Goal: Task Accomplishment & Management: Manage account settings

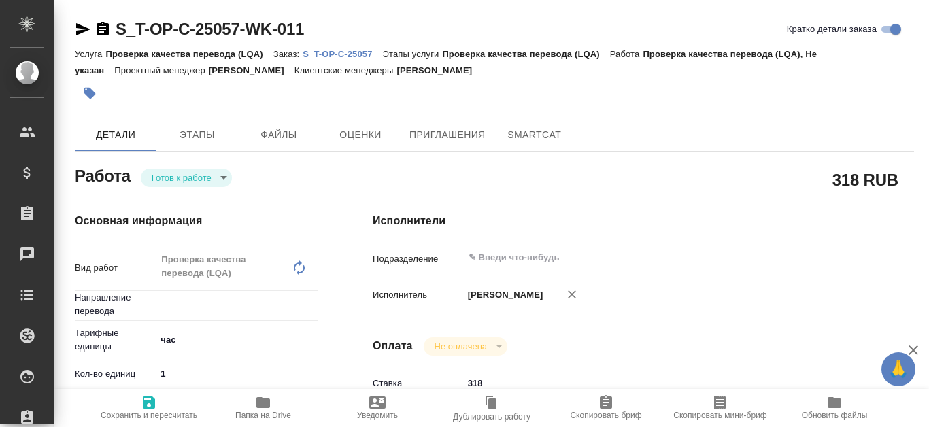
type textarea "x"
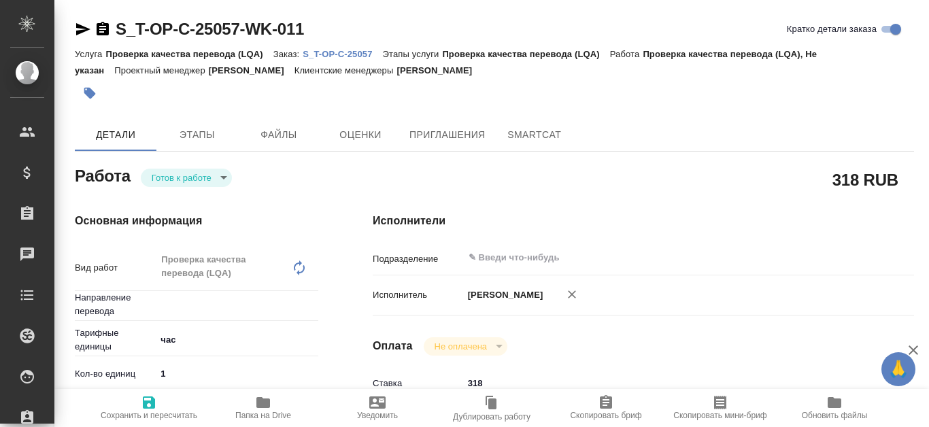
type textarea "x"
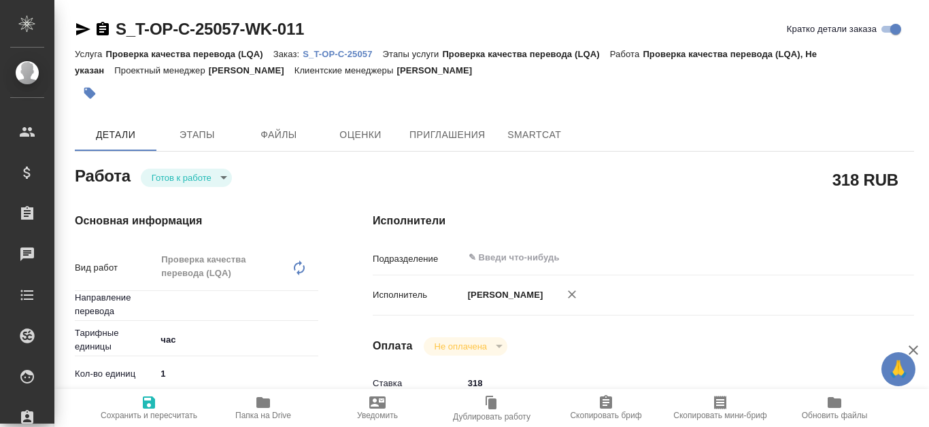
type textarea "x"
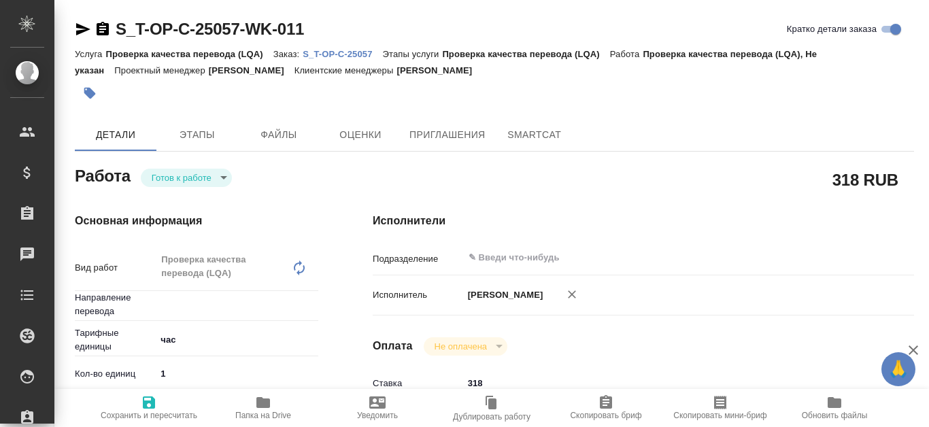
type input "Не указан"
type textarea "x"
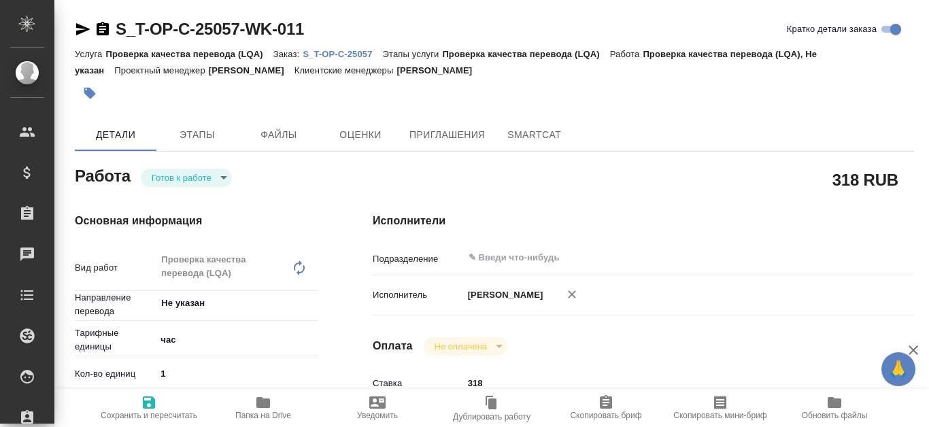
type textarea "x"
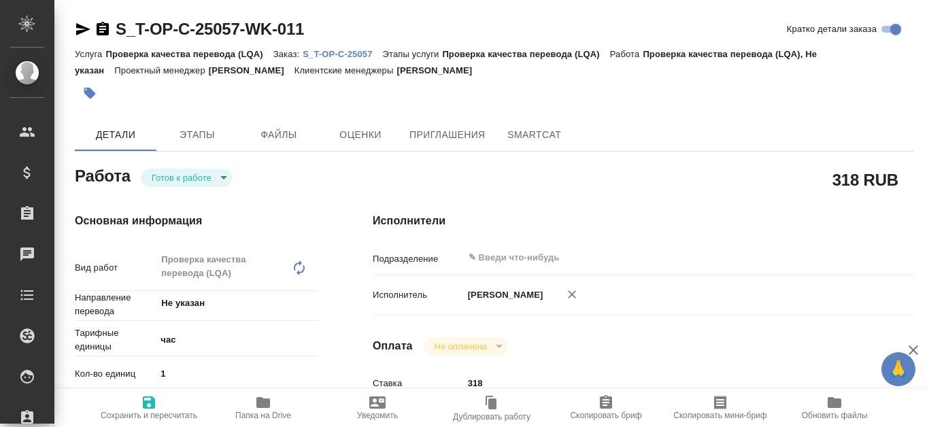
type textarea "x"
click at [353, 48] on link "S_T-OP-C-25057" at bounding box center [342, 54] width 80 height 12
type textarea "x"
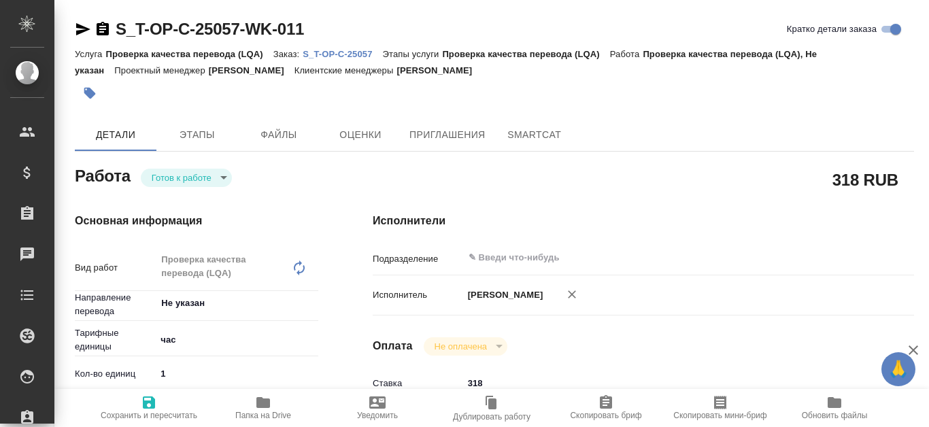
type textarea "x"
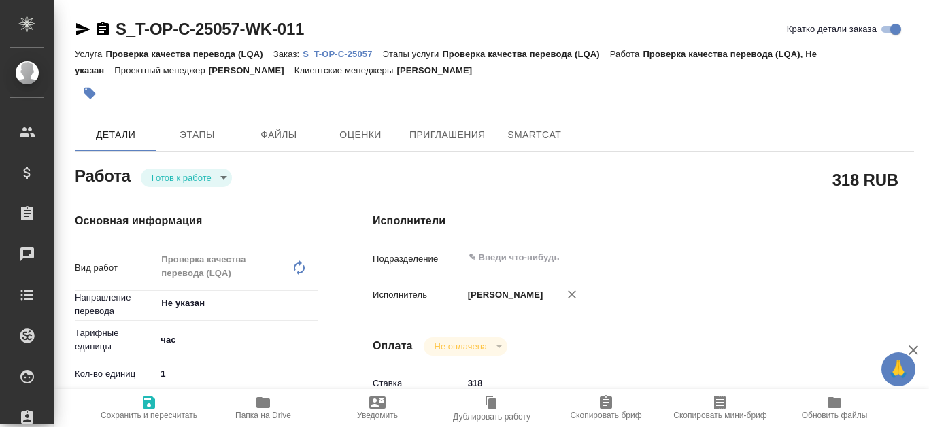
type textarea "x"
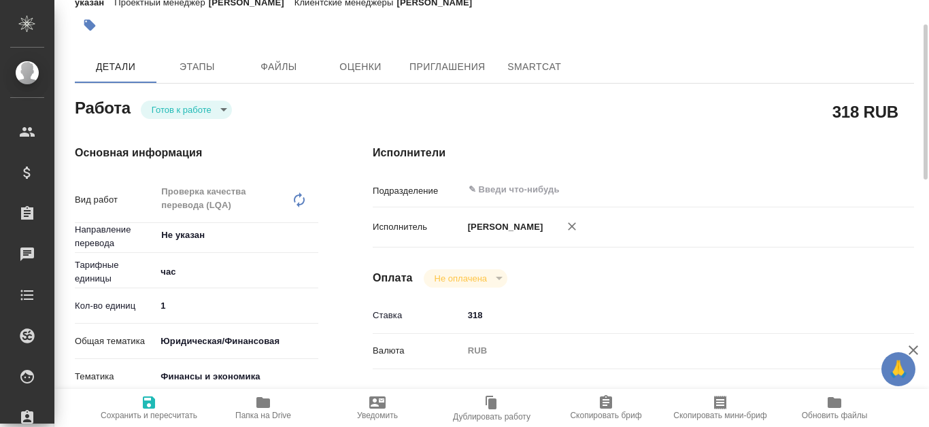
type textarea "x"
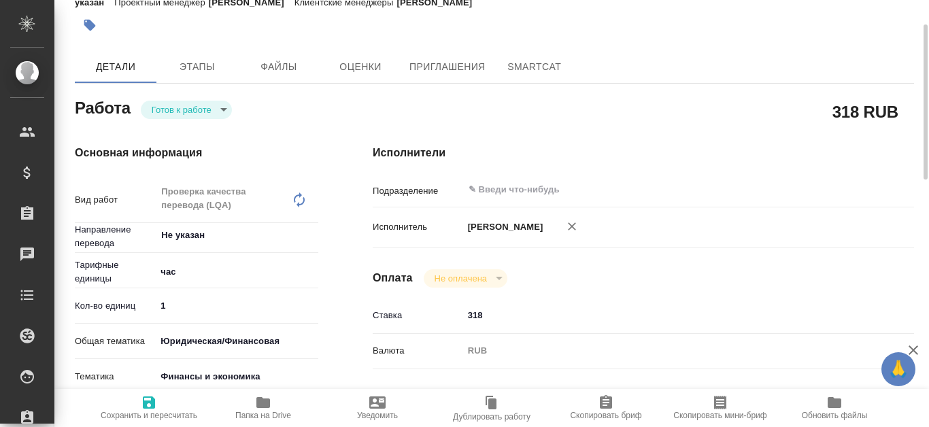
scroll to position [136, 0]
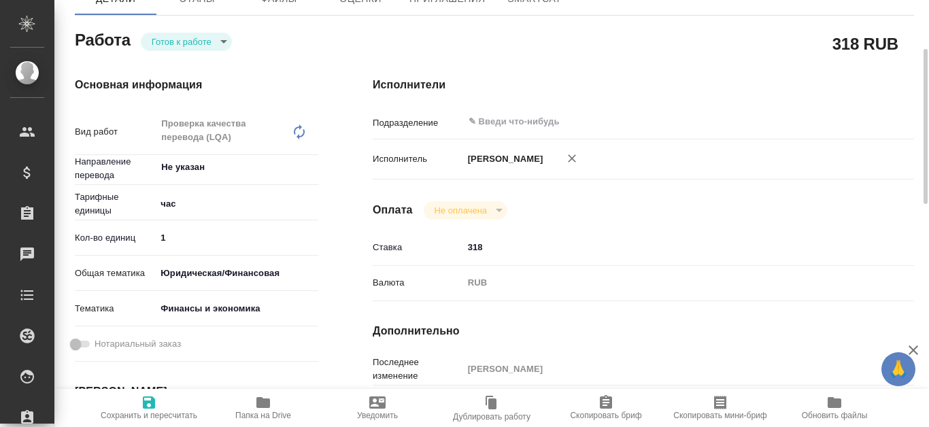
type textarea "x"
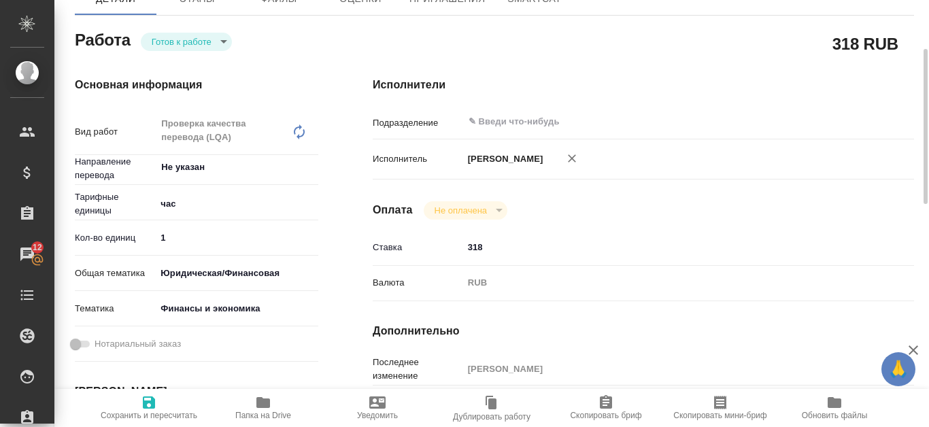
click at [268, 400] on icon "button" at bounding box center [263, 402] width 14 height 11
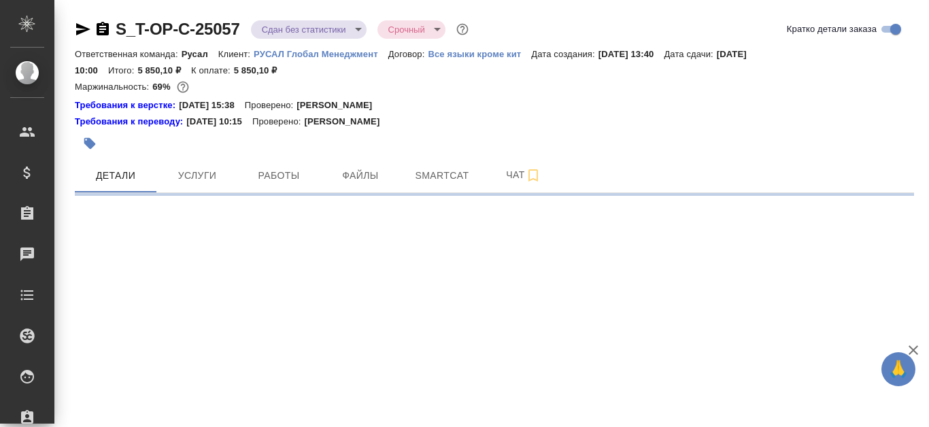
select select "RU"
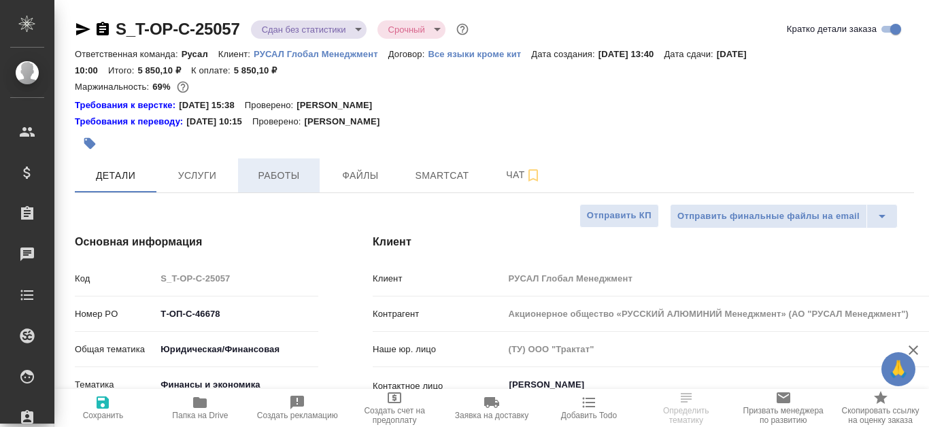
type textarea "x"
type input "[PERSON_NAME]"
click at [302, 186] on button "Работы" at bounding box center [279, 175] width 82 height 34
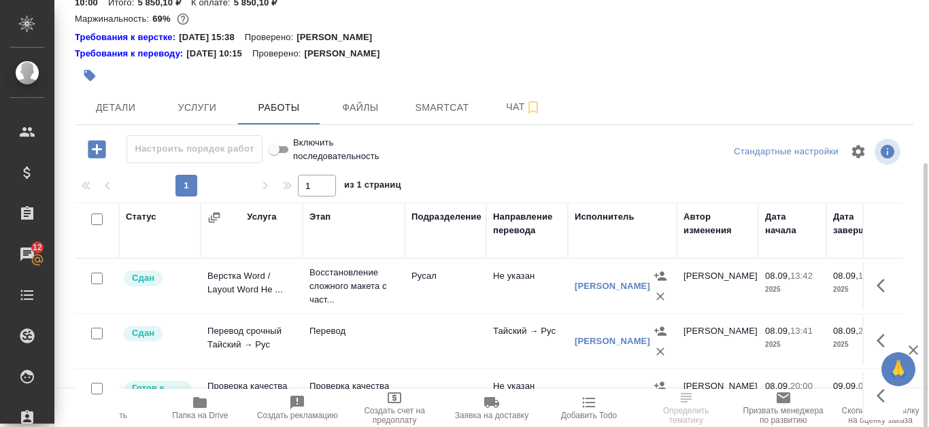
scroll to position [136, 0]
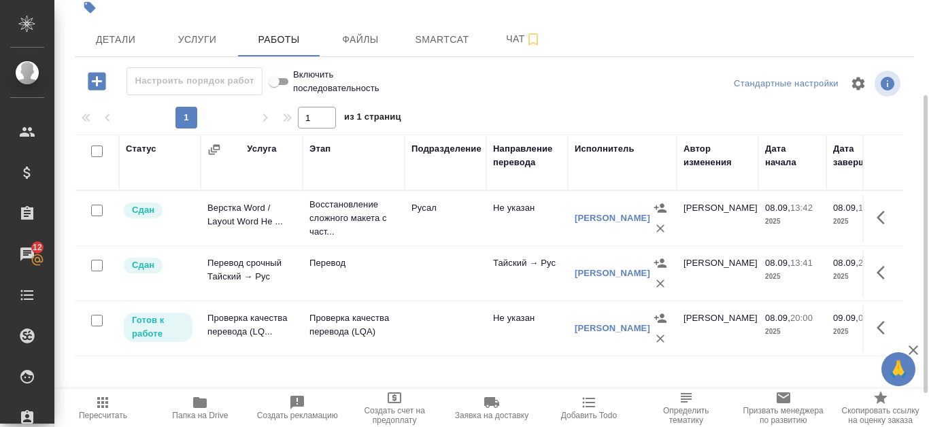
drag, startPoint x: 104, startPoint y: 426, endPoint x: 249, endPoint y: 425, distance: 144.8
click at [249, 425] on div "Пересчитать Папка на Drive Создать рекламацию Создать счет на предоплату Заявка…" at bounding box center [491, 408] width 874 height 38
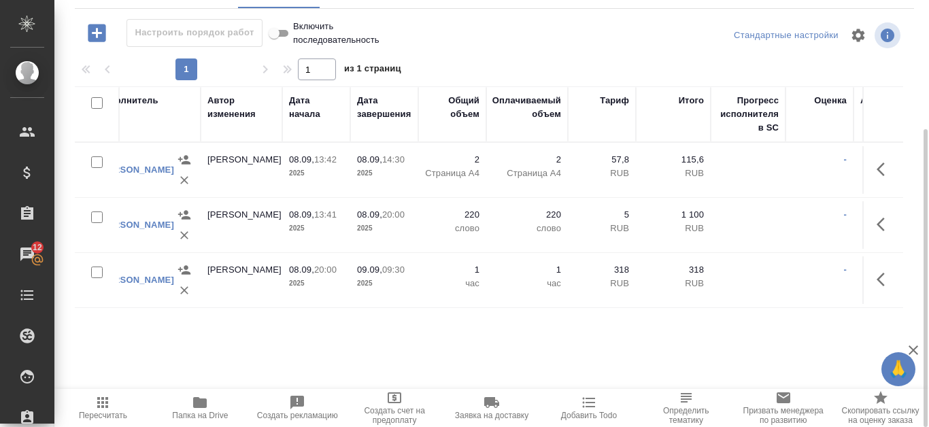
scroll to position [0, 524]
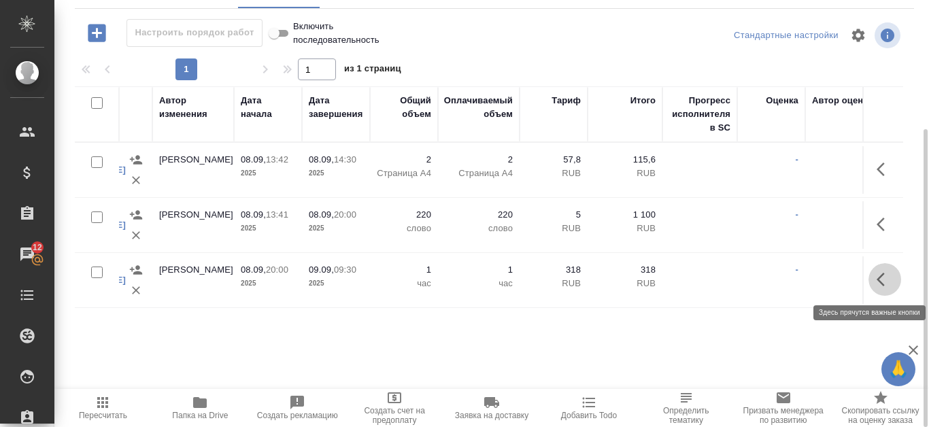
click at [882, 278] on icon "button" at bounding box center [884, 279] width 16 height 16
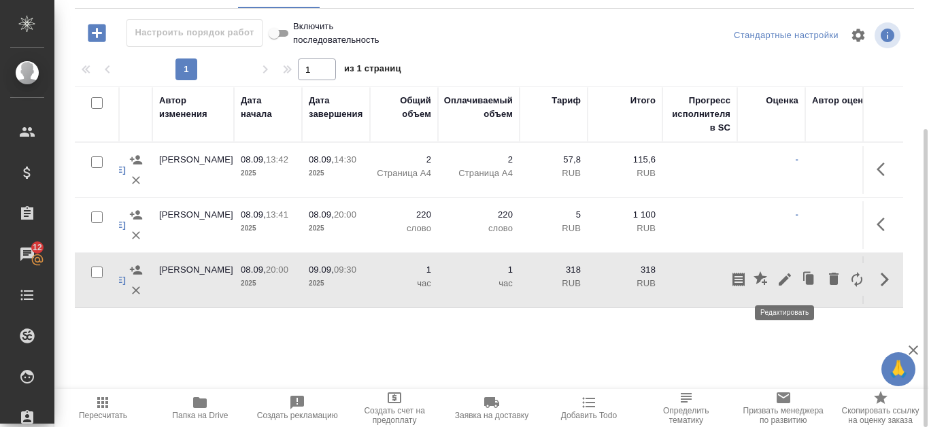
click at [787, 277] on icon "button" at bounding box center [784, 279] width 12 height 12
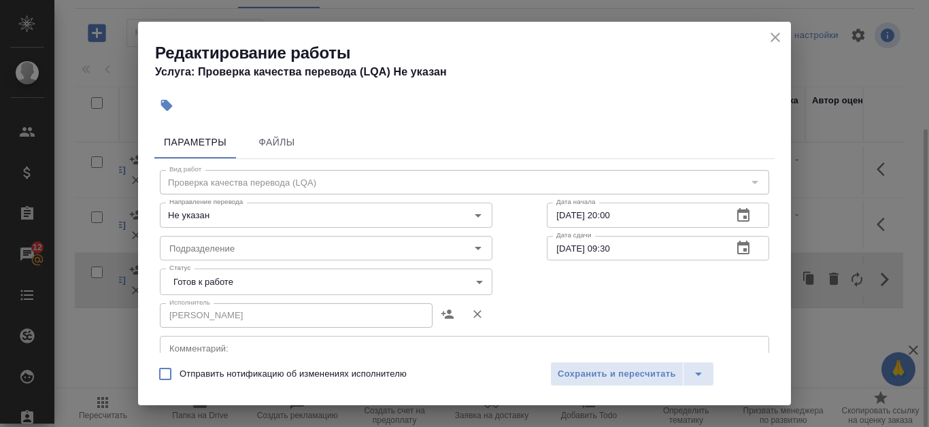
click at [737, 211] on icon "button" at bounding box center [743, 215] width 12 height 14
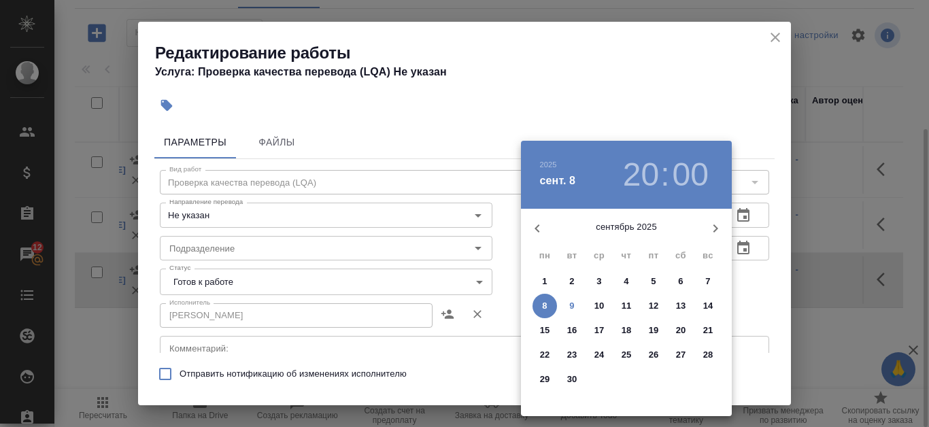
click at [574, 300] on p "9" at bounding box center [571, 306] width 5 height 14
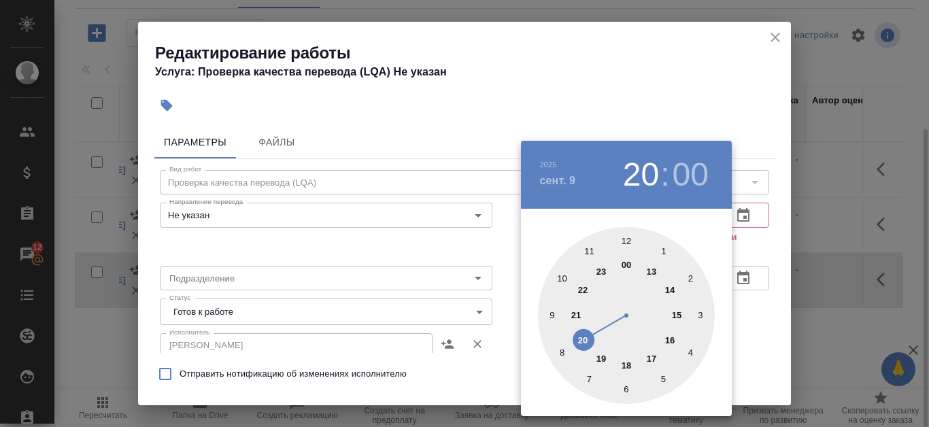
click at [553, 316] on div at bounding box center [626, 315] width 177 height 177
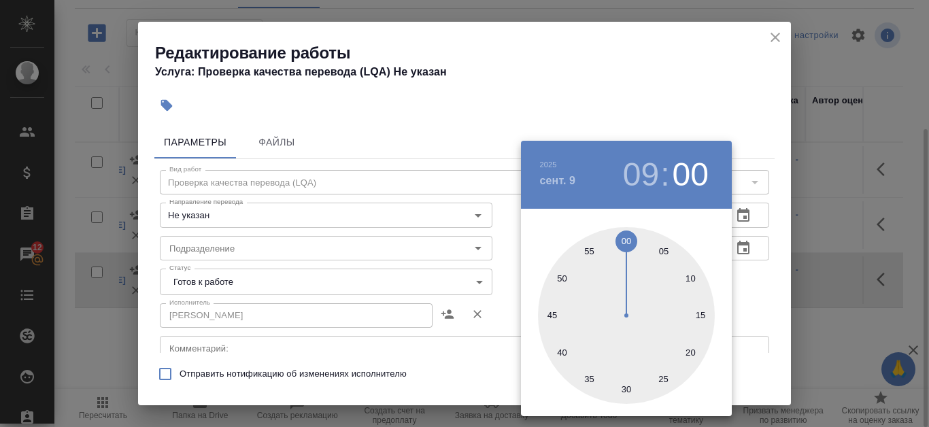
click at [708, 230] on div at bounding box center [626, 315] width 177 height 177
type input "09.09.2025 09:00"
click at [623, 239] on div at bounding box center [626, 315] width 177 height 177
click at [616, 62] on div at bounding box center [464, 213] width 929 height 427
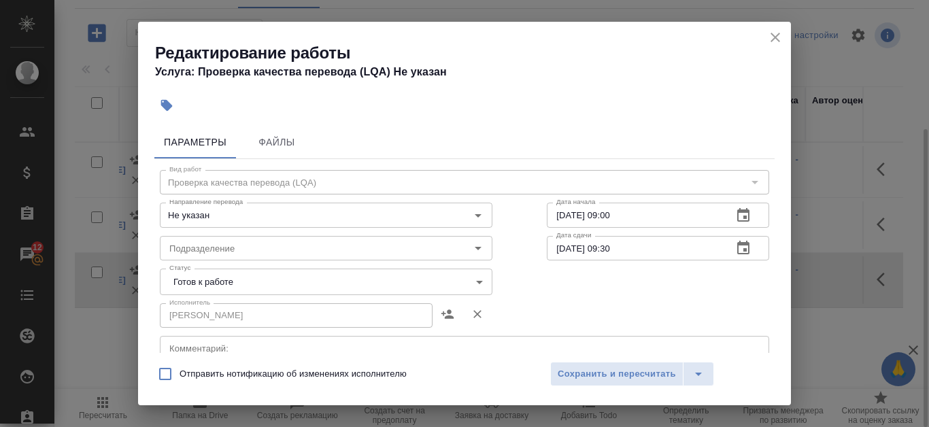
click at [470, 280] on body "🙏 .cls-1 fill:#fff; AWATERA Kanataeva Ekaterina Клиенты Спецификации Заказы 12 …" at bounding box center [464, 213] width 929 height 427
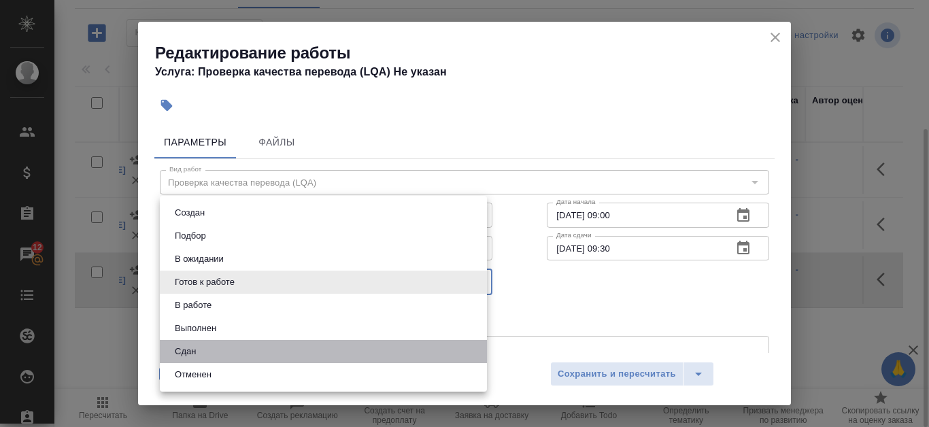
click at [233, 347] on li "Сдан" at bounding box center [323, 351] width 327 height 23
type input "closed"
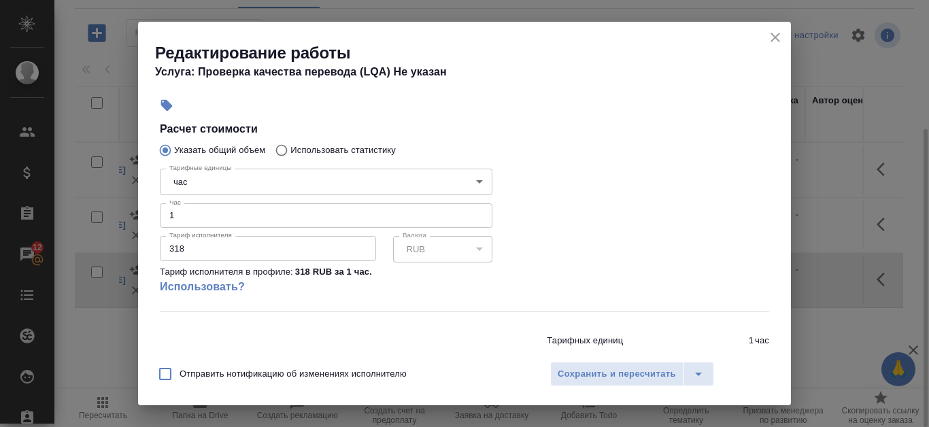
scroll to position [299, 0]
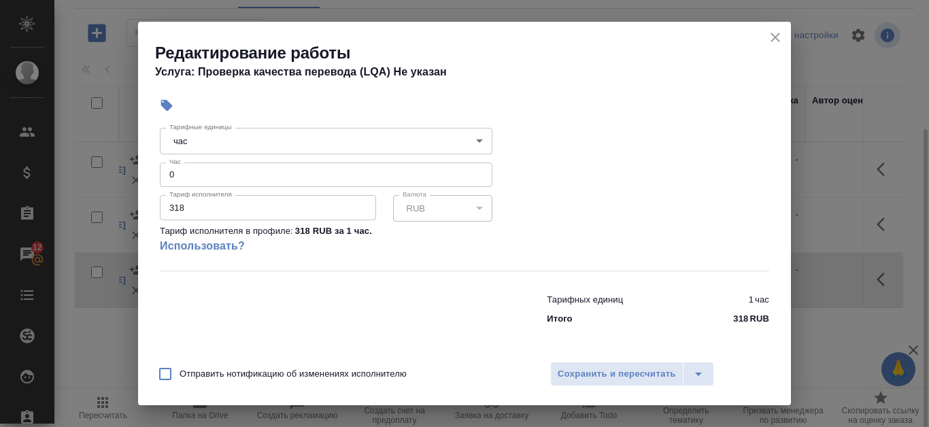
click at [474, 179] on input "0" at bounding box center [326, 174] width 332 height 24
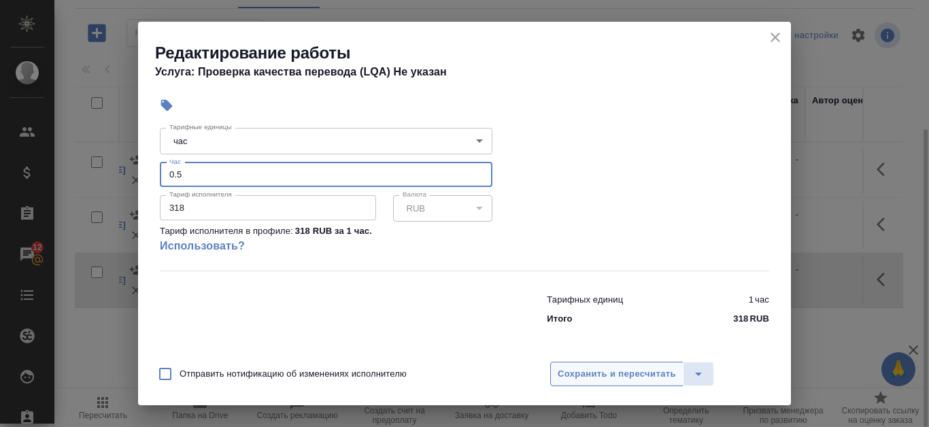
type input "0.5"
click at [664, 370] on span "Сохранить и пересчитать" at bounding box center [616, 374] width 118 height 16
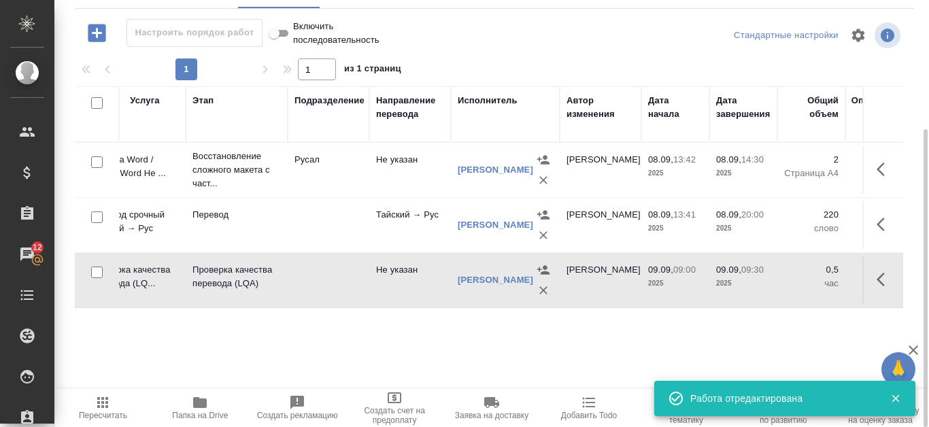
scroll to position [0, 94]
